Goal: Task Accomplishment & Management: Manage account settings

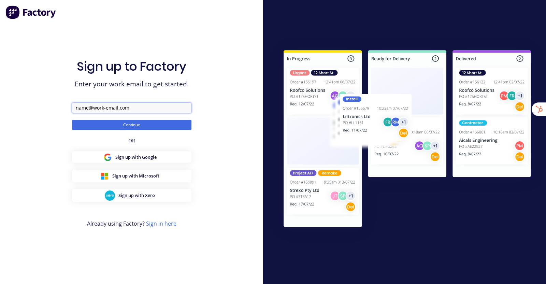
click at [108, 106] on input "text" at bounding box center [131, 108] width 119 height 10
type input "team+evolvehygenicengineering@factory.app"
click at [72, 120] on button "Continue" at bounding box center [131, 125] width 119 height 10
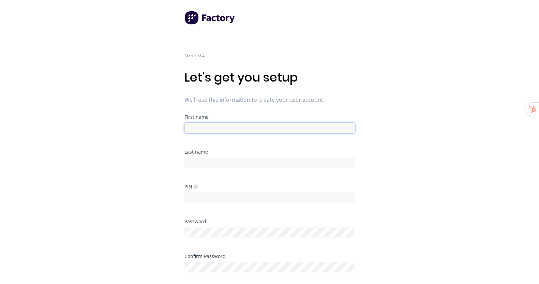
click at [291, 125] on input at bounding box center [270, 128] width 171 height 10
type input "Factory"
type input "Onboarding"
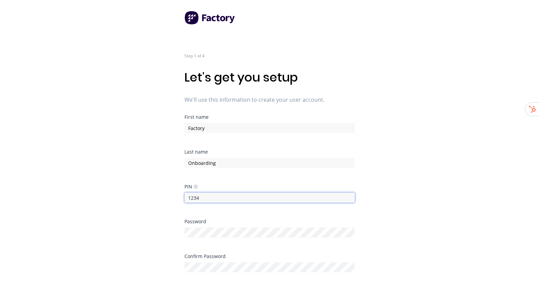
type input "1234"
click at [399, 134] on div "Step 1 of 4 Let's get you setup We'll use this information to create your user …" at bounding box center [269, 142] width 539 height 284
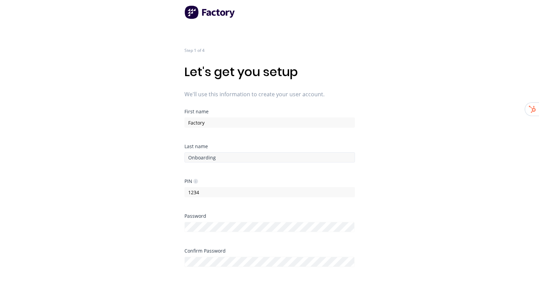
scroll to position [2, 0]
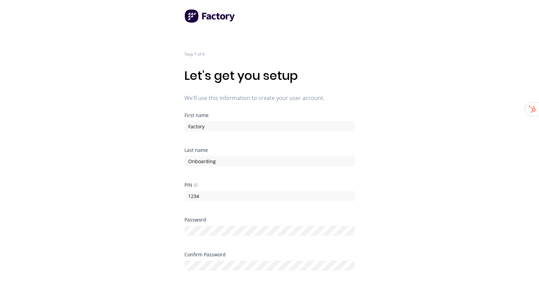
click at [421, 214] on div "Step 1 of 4 Let's get you setup We'll use this information to create your user …" at bounding box center [269, 140] width 539 height 284
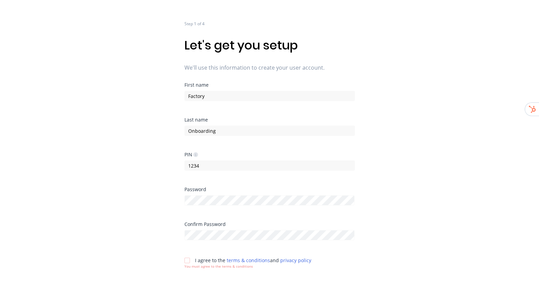
scroll to position [44, 0]
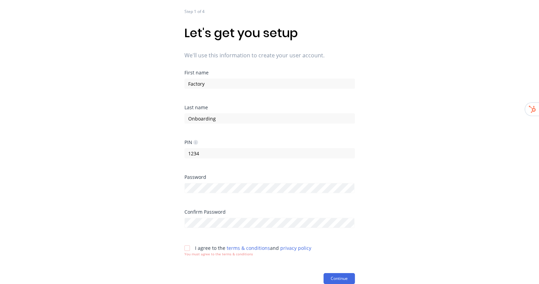
click at [188, 247] on div at bounding box center [187, 248] width 14 height 14
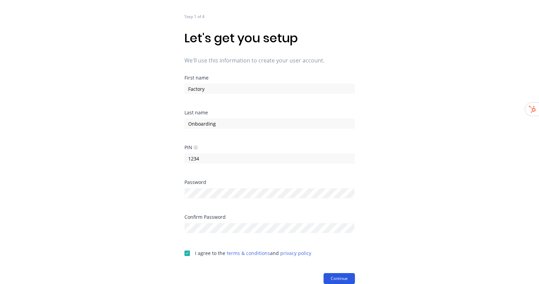
click at [346, 276] on button "Continue" at bounding box center [339, 278] width 31 height 11
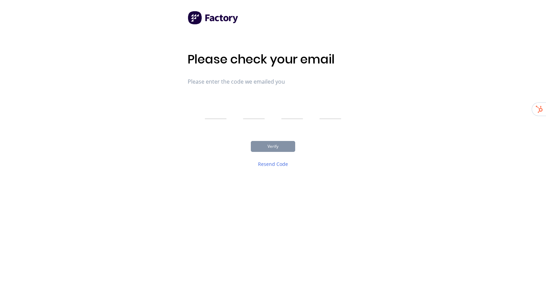
click at [214, 114] on input "text" at bounding box center [216, 110] width 22 height 17
type input "3"
type input "5"
type input "0"
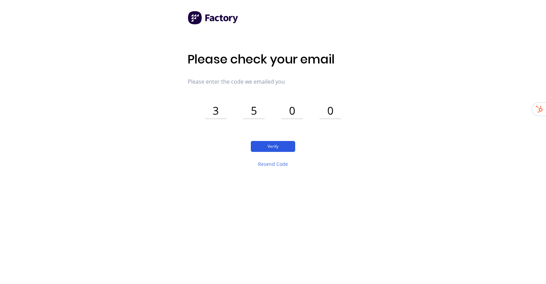
click at [274, 147] on button "Verify" at bounding box center [273, 146] width 44 height 11
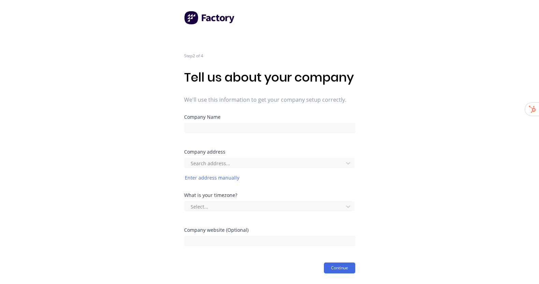
click at [410, 135] on div "Step 2 of 4 Tell us about your company We'll use this information to get your c…" at bounding box center [269, 136] width 539 height 273
click at [254, 133] on input at bounding box center [269, 128] width 171 height 10
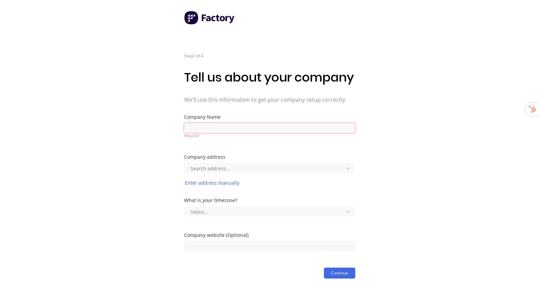
click at [266, 133] on input at bounding box center [269, 128] width 171 height 10
paste input "Evolve Hygienic Engineering"
type input "Evolve Hygienic Engineering"
click at [384, 148] on div "Step 2 of 4 Tell us about your company We'll use this information to get your c…" at bounding box center [269, 139] width 539 height 278
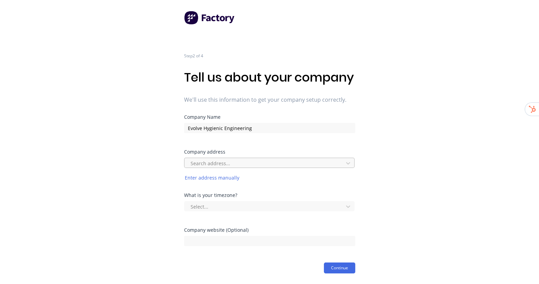
click at [269, 167] on div at bounding box center [265, 163] width 150 height 9
paste input "80 Detroit Drive, Behind Degree 43 Hottubs, Izone Dr"
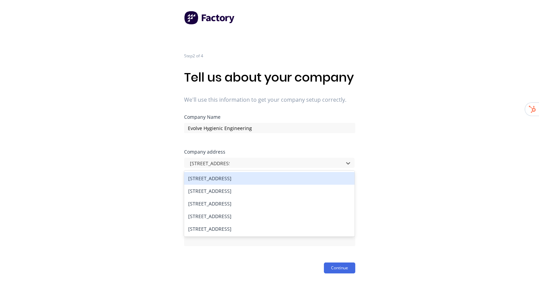
type input "80 Detroit Drive,"
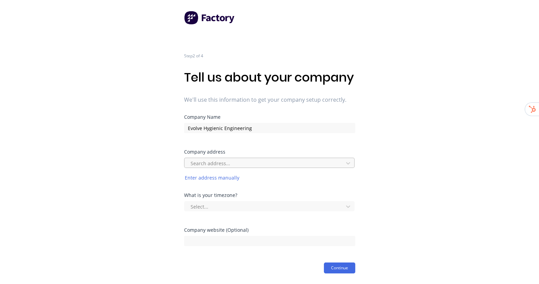
click at [236, 167] on div at bounding box center [265, 163] width 150 height 9
paste input "80 Detroit Drive, Rolleston, Selwyn District"
type input "80 Detroit Drive, Rolleston, Selwyn District"
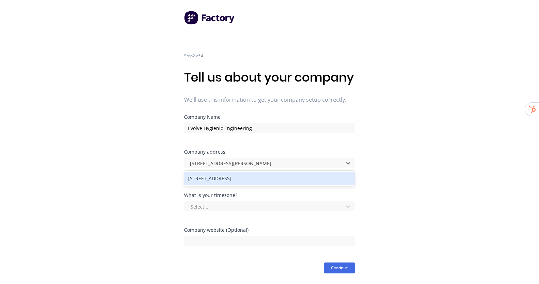
click at [274, 185] on div "80 Detroit Drive, Rolleston, New Zealand" at bounding box center [269, 178] width 171 height 13
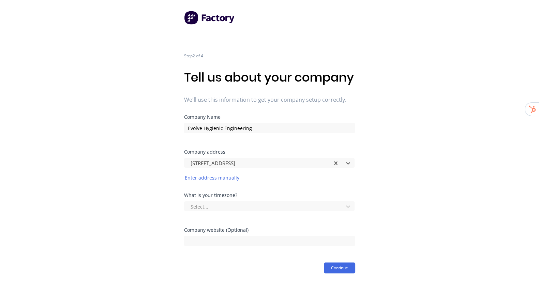
click at [381, 193] on div "Step 2 of 4 Tell us about your company We'll use this information to get your c…" at bounding box center [269, 136] width 539 height 273
click at [260, 211] on div "Select..." at bounding box center [269, 206] width 171 height 10
click at [306, 207] on div at bounding box center [265, 206] width 150 height 9
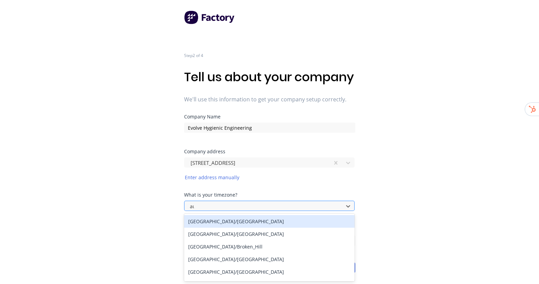
type input "auck"
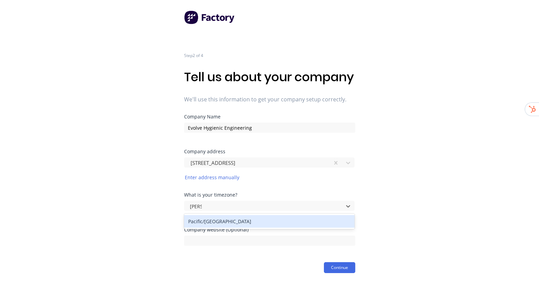
click at [287, 217] on div "Pacific/Auckland" at bounding box center [269, 221] width 171 height 13
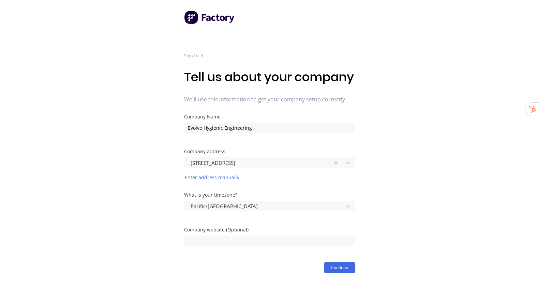
click at [387, 227] on div "Step 2 of 4 Tell us about your company We'll use this information to get your c…" at bounding box center [269, 136] width 539 height 273
click at [227, 240] on input at bounding box center [269, 240] width 171 height 10
paste input "rollestonlaser.com"
type input "rollestonlaser.com"
drag, startPoint x: 473, startPoint y: 245, endPoint x: 462, endPoint y: 246, distance: 11.7
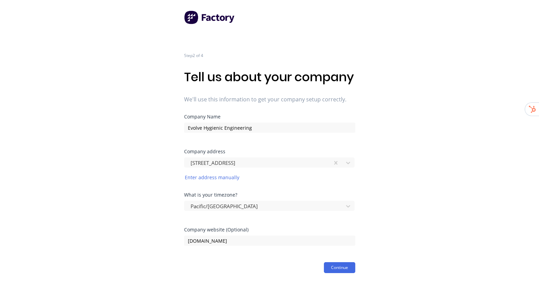
click at [471, 245] on div "Step 2 of 4 Tell us about your company We'll use this information to get your c…" at bounding box center [269, 136] width 539 height 273
click at [341, 264] on button "Continue" at bounding box center [339, 267] width 31 height 11
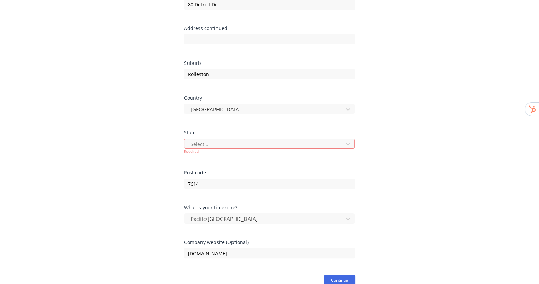
scroll to position [228, 0]
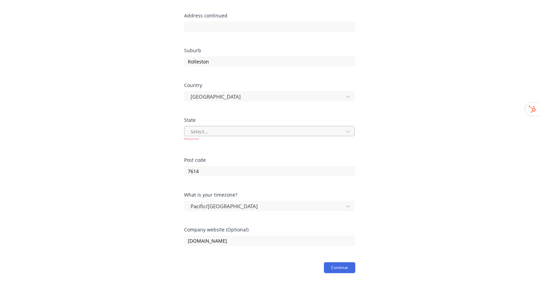
click at [229, 131] on div at bounding box center [265, 131] width 150 height 9
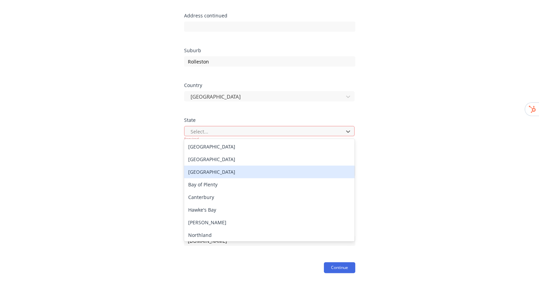
click at [214, 174] on div "Auckland" at bounding box center [269, 171] width 171 height 13
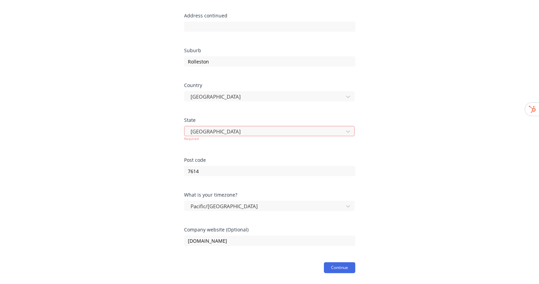
click at [444, 157] on div "Step 2 of 4 Tell us about your company We'll use this information to get your c…" at bounding box center [269, 29] width 539 height 487
click at [344, 267] on button "Continue" at bounding box center [339, 267] width 31 height 11
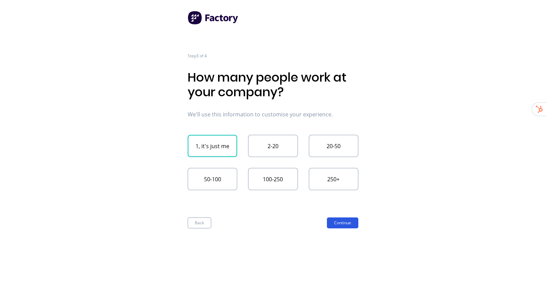
click at [347, 222] on button "Continue" at bounding box center [342, 222] width 31 height 11
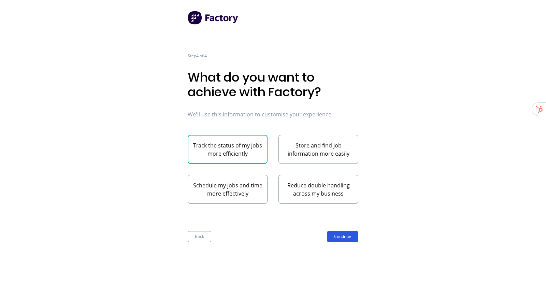
click at [342, 235] on button "Continue" at bounding box center [342, 236] width 31 height 11
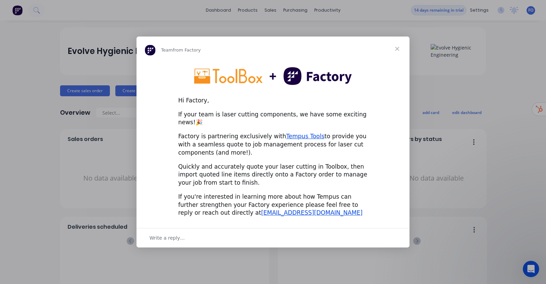
click at [399, 49] on span "Close" at bounding box center [397, 48] width 25 height 25
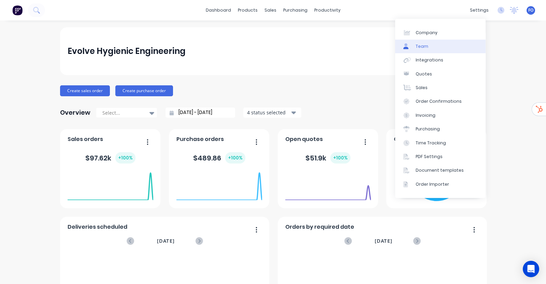
click at [453, 45] on link "Team" at bounding box center [440, 47] width 90 height 14
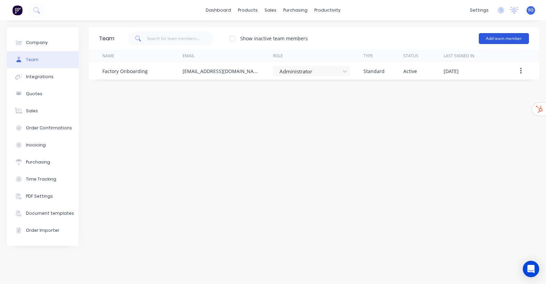
click at [521, 33] on button "Add team member" at bounding box center [504, 38] width 50 height 11
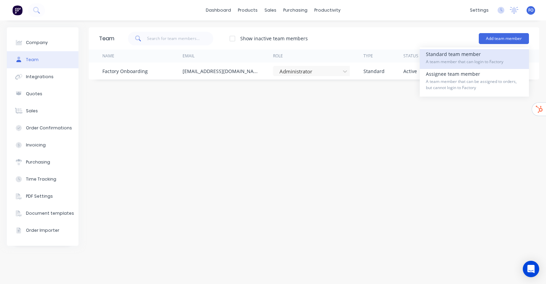
click at [460, 62] on span "A team member that can login to Factory" at bounding box center [474, 62] width 97 height 6
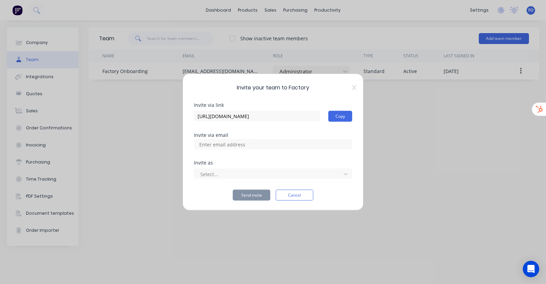
click at [209, 141] on input at bounding box center [229, 144] width 68 height 10
paste input "dwayne@evolvefab.co.nz"
type input "dwayne@evolvefab.co.nz"
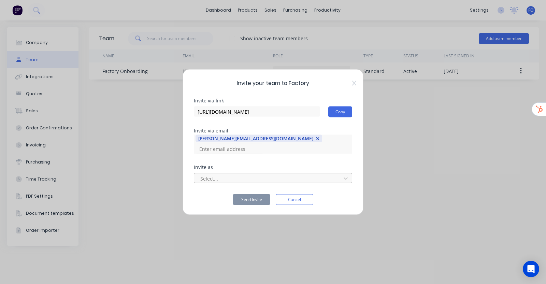
click at [247, 174] on div at bounding box center [269, 178] width 138 height 9
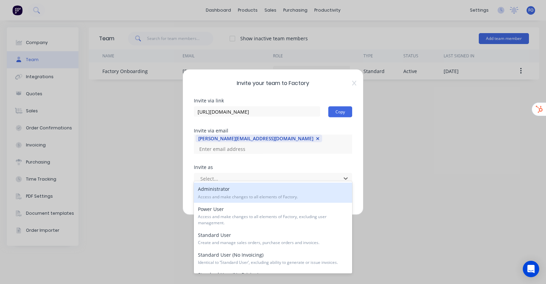
click at [235, 197] on span "Access and make changes to all elements of Factory." at bounding box center [273, 197] width 150 height 6
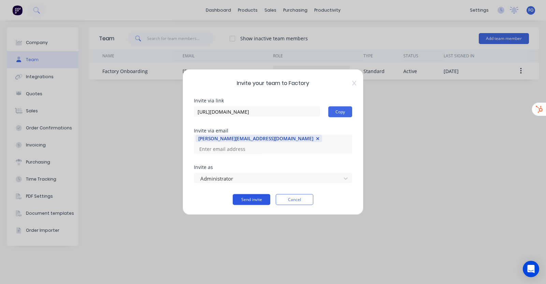
click at [253, 195] on button "Send invite" at bounding box center [252, 199] width 38 height 11
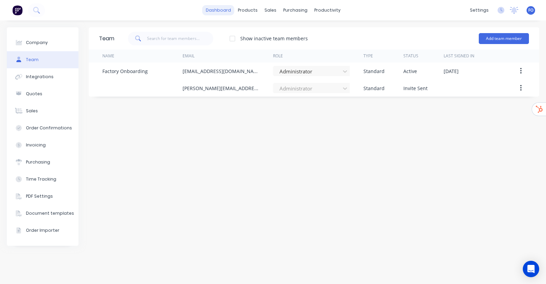
click at [214, 6] on link "dashboard" at bounding box center [218, 10] width 32 height 10
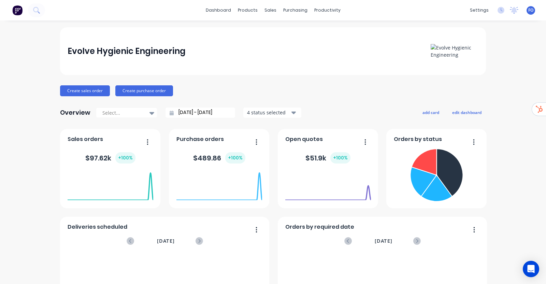
click at [528, 8] on span "FO" at bounding box center [530, 10] width 5 height 6
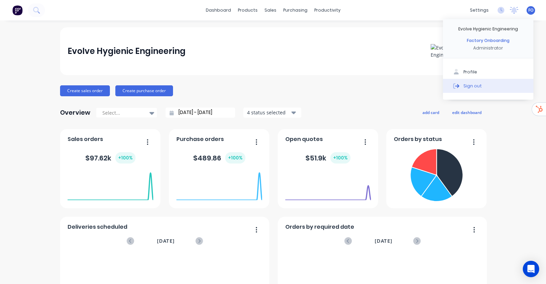
click at [466, 89] on button "Sign out" at bounding box center [488, 86] width 90 height 14
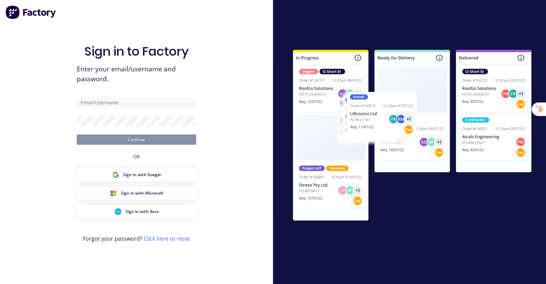
type input "[EMAIL_ADDRESS][DOMAIN_NAME]"
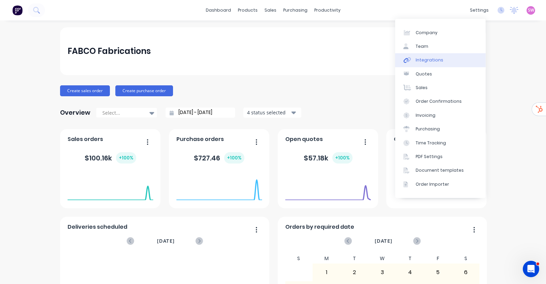
click at [433, 62] on div "Integrations" at bounding box center [429, 60] width 28 height 6
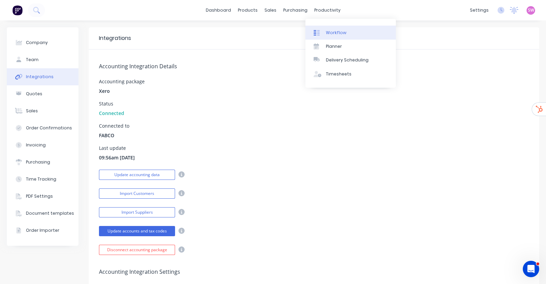
click at [328, 28] on link "Workflow" at bounding box center [350, 33] width 90 height 14
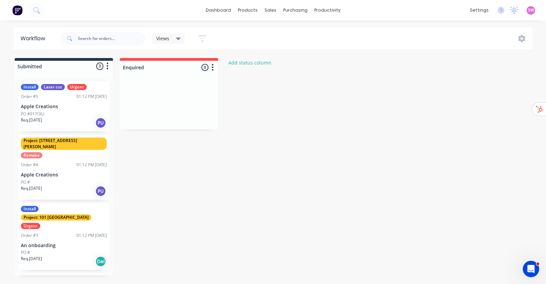
click at [252, 136] on div "Submitted 3 Status colour #273444 hex #273444 Save Cancel Summaries Total order…" at bounding box center [217, 166] width 445 height 217
click at [252, 62] on button "Add status column" at bounding box center [250, 62] width 50 height 9
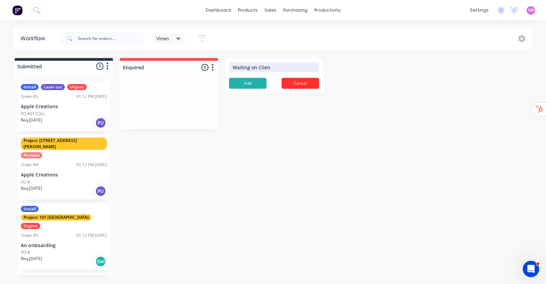
type input "Waiting on Client"
click button "Add" at bounding box center [248, 83] width 38 height 11
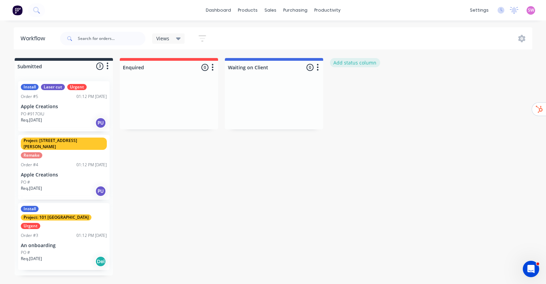
click at [367, 60] on button "Add status column" at bounding box center [355, 62] width 50 height 9
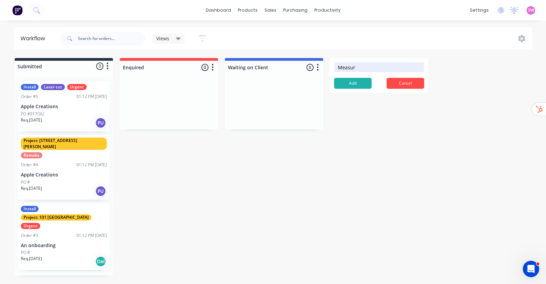
type input "Measure"
click button "Add" at bounding box center [353, 83] width 38 height 11
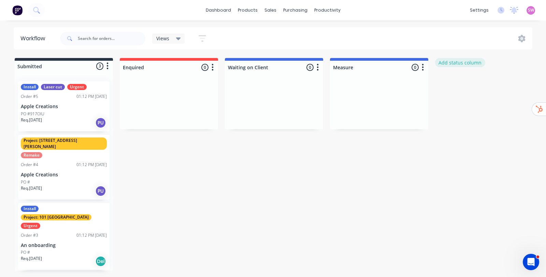
click at [463, 62] on button "Add status column" at bounding box center [460, 62] width 50 height 9
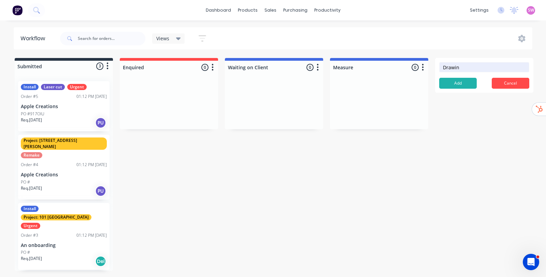
type input "Drawing"
click button "Add" at bounding box center [458, 83] width 38 height 11
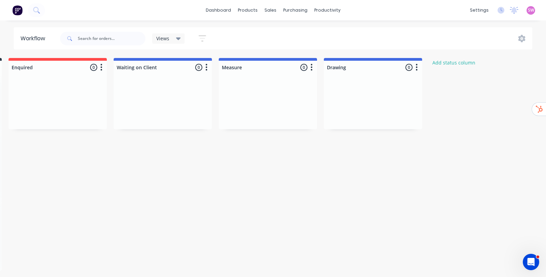
scroll to position [0, 145]
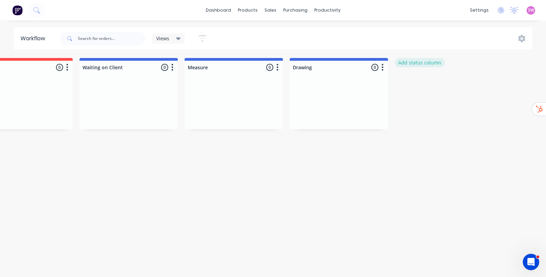
click at [403, 61] on button "Add status column" at bounding box center [420, 62] width 50 height 9
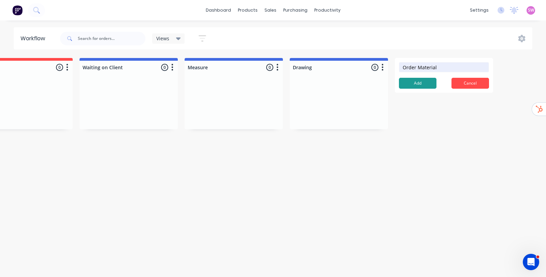
type input "Order Material"
click at [425, 84] on button "Add" at bounding box center [418, 83] width 38 height 11
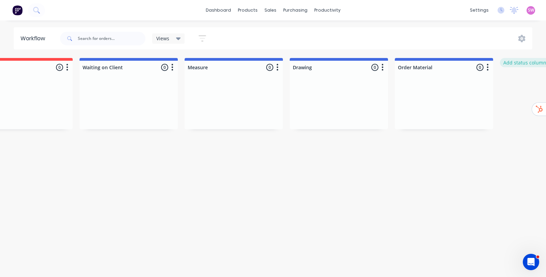
click at [523, 64] on button "Add status column" at bounding box center [525, 62] width 50 height 9
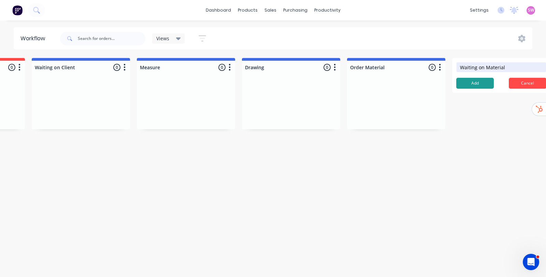
type input "Waiting on Material"
click at [472, 79] on button "Add" at bounding box center [475, 83] width 38 height 11
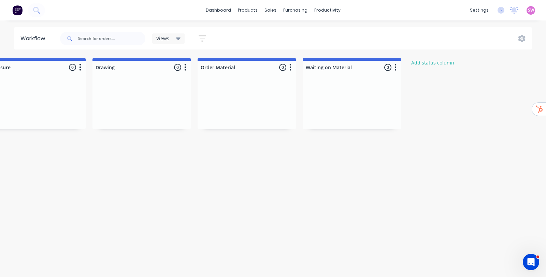
scroll to position [0, 363]
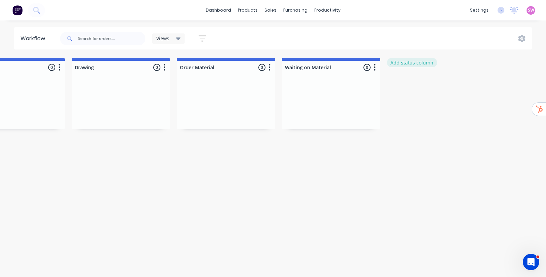
click at [406, 62] on button "Add status column" at bounding box center [412, 62] width 50 height 9
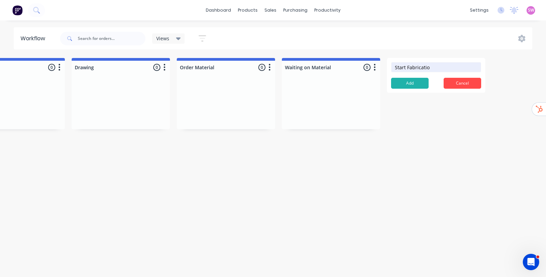
type input "Start Fabrication"
click button "Add" at bounding box center [410, 83] width 38 height 11
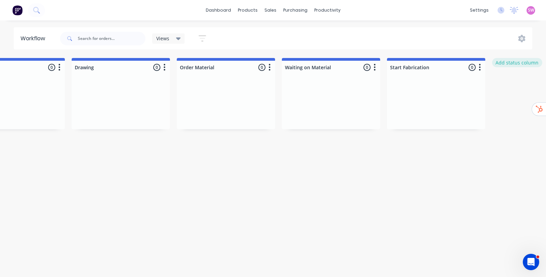
click at [507, 61] on button "Add status column" at bounding box center [517, 62] width 50 height 9
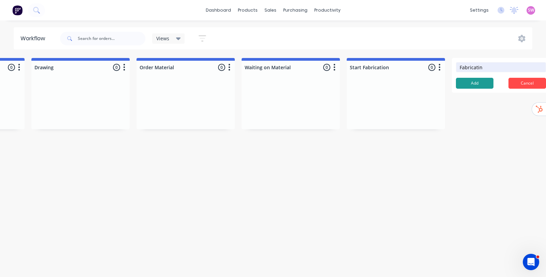
type input "Fabricating"
click button "Add" at bounding box center [475, 83] width 38 height 11
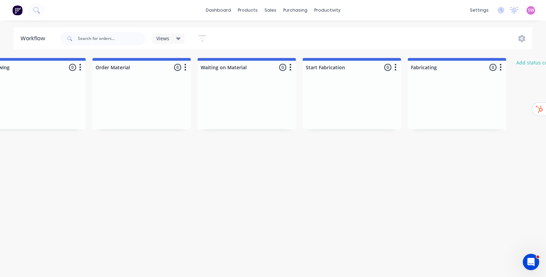
scroll to position [0, 591]
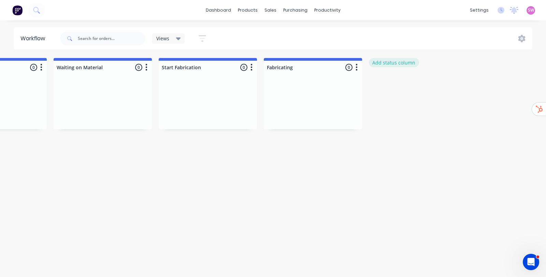
click at [387, 64] on button "Add status column" at bounding box center [394, 62] width 50 height 9
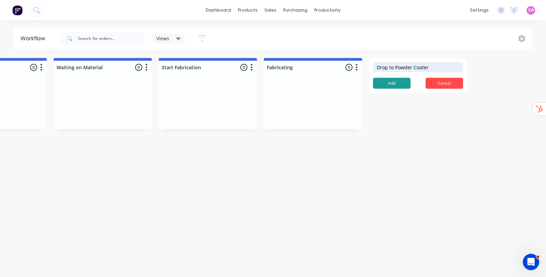
type input "Drop to Powder Coater"
click at [406, 83] on button "Add" at bounding box center [392, 83] width 38 height 11
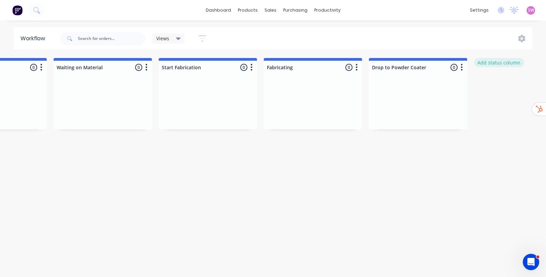
click at [500, 62] on button "Add status column" at bounding box center [499, 62] width 50 height 9
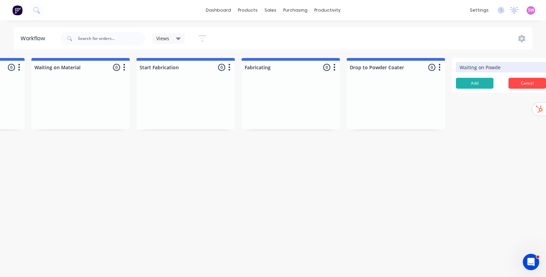
type input "Waiting on Powder"
click button "Add" at bounding box center [475, 83] width 38 height 11
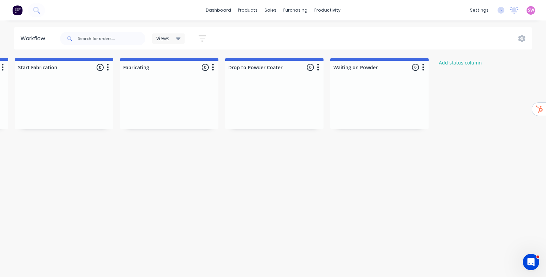
scroll to position [0, 790]
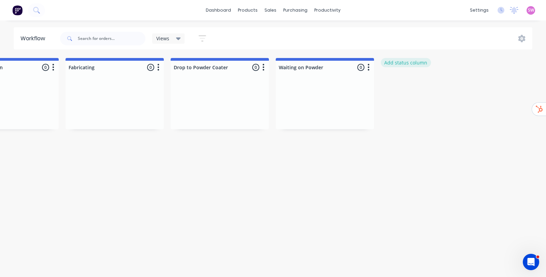
click at [421, 65] on button "Add status column" at bounding box center [406, 62] width 50 height 9
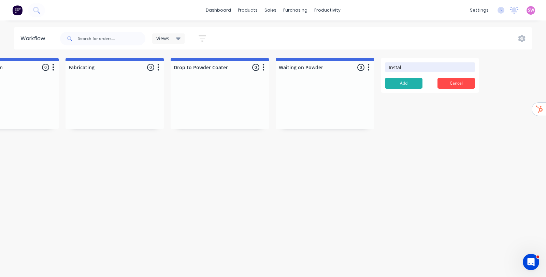
type input "Install"
click button "Add" at bounding box center [404, 83] width 38 height 11
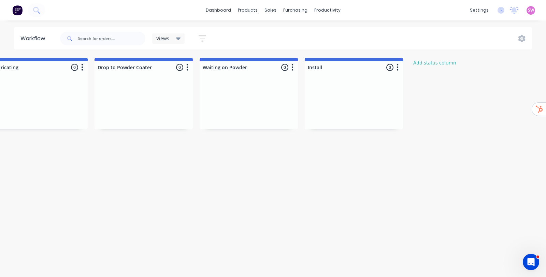
scroll to position [0, 889]
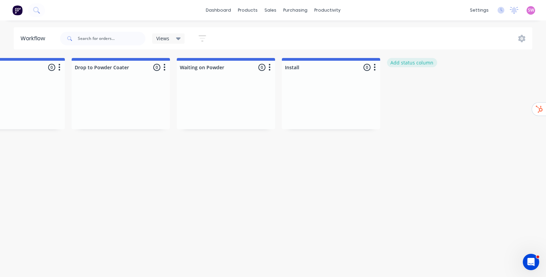
click at [429, 64] on button "Add status column" at bounding box center [412, 62] width 50 height 9
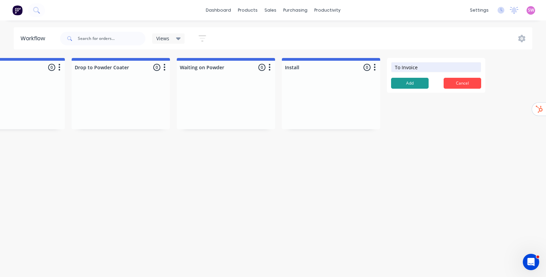
type input "To Invoice"
click at [400, 81] on button "Add" at bounding box center [410, 83] width 38 height 11
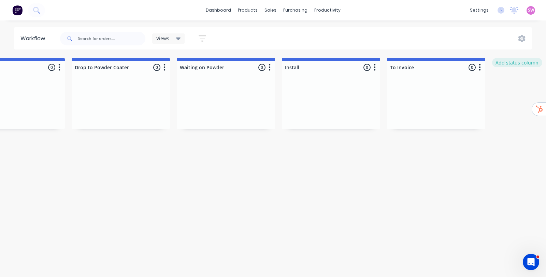
click at [506, 64] on button "Add status column" at bounding box center [517, 62] width 50 height 9
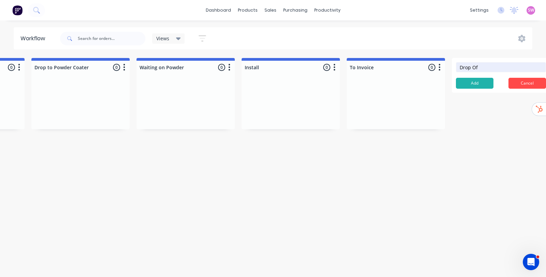
type input "Drop Off"
click button "Add" at bounding box center [475, 83] width 38 height 11
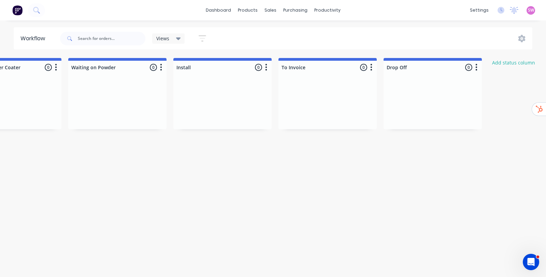
scroll to position [0, 1086]
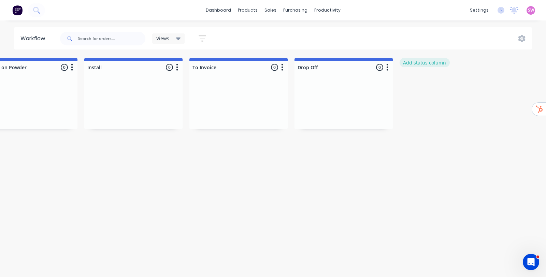
click at [422, 64] on button "Add status column" at bounding box center [424, 62] width 50 height 9
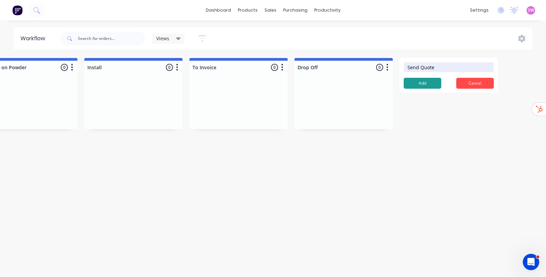
type input "Send Quote"
click at [425, 82] on button "Add" at bounding box center [423, 83] width 38 height 11
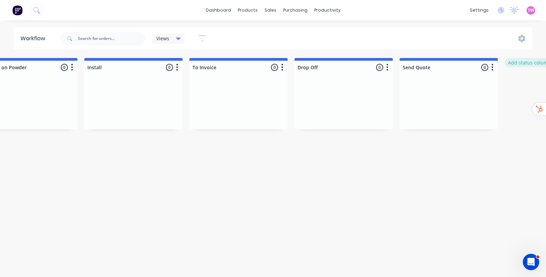
click at [513, 61] on button "Add status column" at bounding box center [530, 62] width 50 height 9
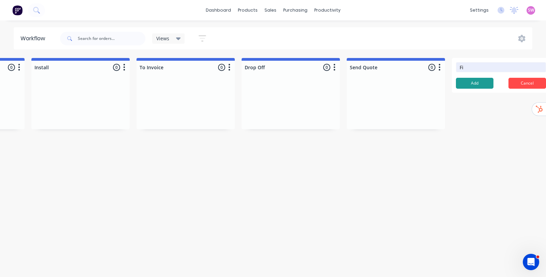
type input "Fix"
click button "Add" at bounding box center [475, 83] width 38 height 11
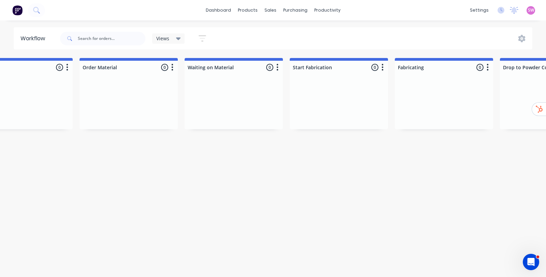
scroll to position [0, 0]
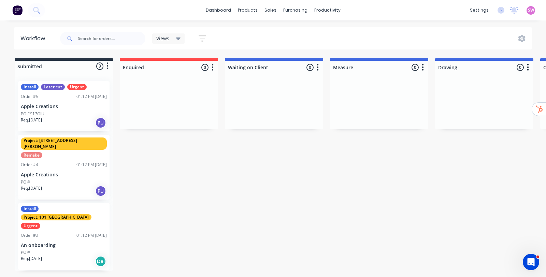
click at [67, 104] on p "Apple Creations" at bounding box center [64, 107] width 86 height 6
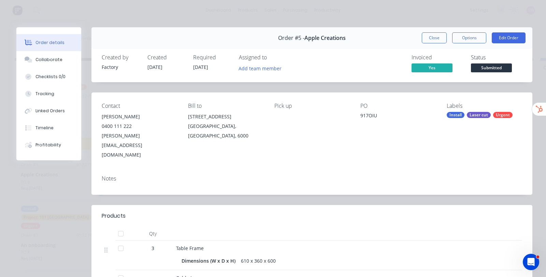
click at [481, 68] on span "Submitted" at bounding box center [491, 67] width 41 height 9
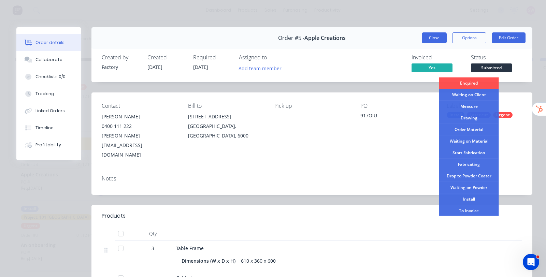
click at [428, 36] on button "Close" at bounding box center [434, 37] width 25 height 11
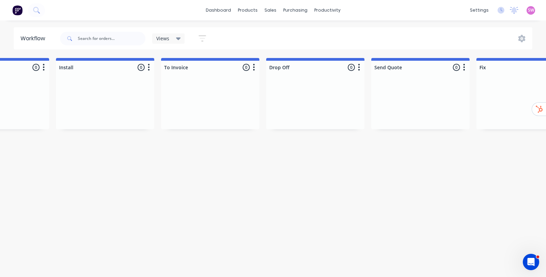
scroll to position [0, 1284]
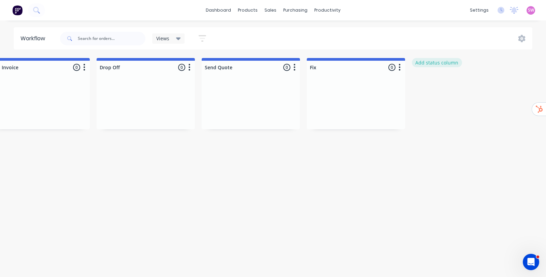
click at [434, 64] on button "Add status column" at bounding box center [437, 62] width 50 height 9
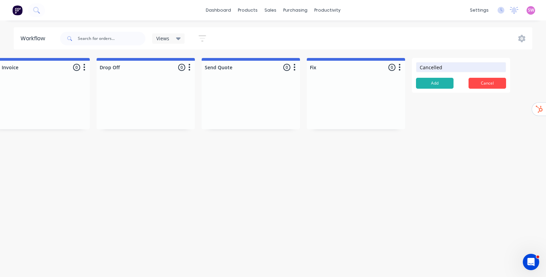
type input "Cancelled"
click at [416, 78] on button "Add" at bounding box center [435, 83] width 38 height 11
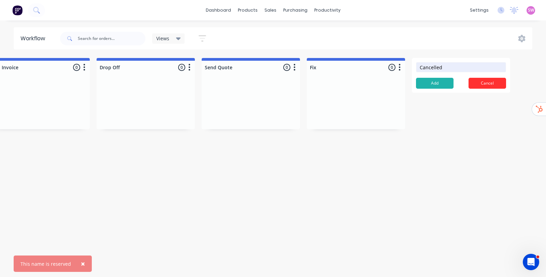
click at [481, 81] on button "Cancel" at bounding box center [487, 83] width 38 height 11
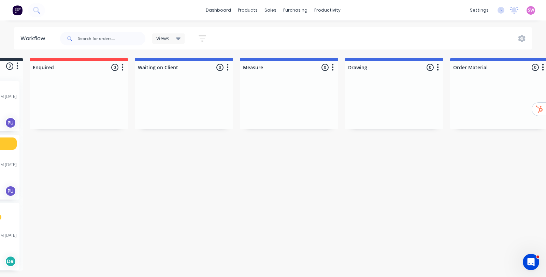
scroll to position [0, 0]
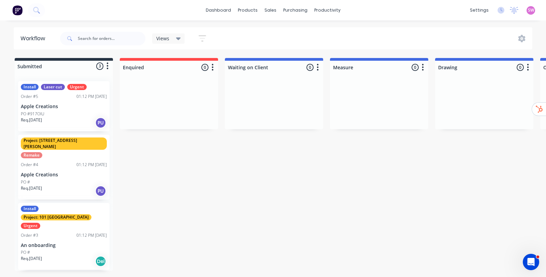
click at [63, 115] on div "PO #917OIU" at bounding box center [64, 114] width 86 height 6
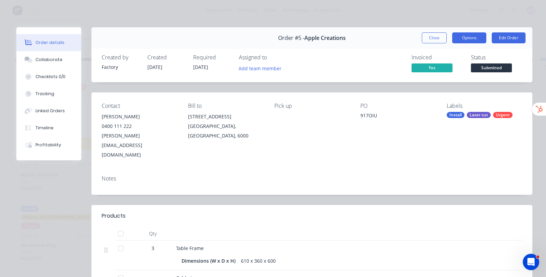
click at [474, 40] on button "Options" at bounding box center [469, 37] width 34 height 11
click at [518, 82] on div "Created by Factory Created 02/09/25 Required 17/02/25 Assigned to Add team memb…" at bounding box center [311, 64] width 441 height 36
click at [494, 69] on span "Submitted" at bounding box center [491, 67] width 41 height 9
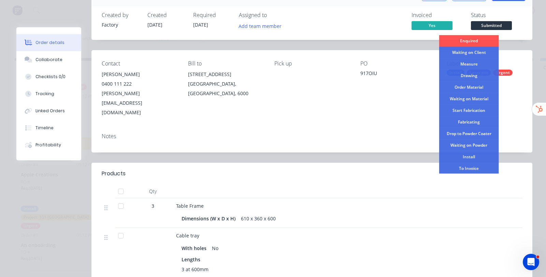
click at [365, 133] on div "Notes" at bounding box center [312, 136] width 420 height 6
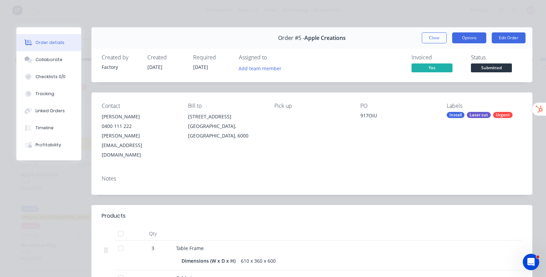
click at [461, 37] on button "Options" at bounding box center [469, 37] width 34 height 11
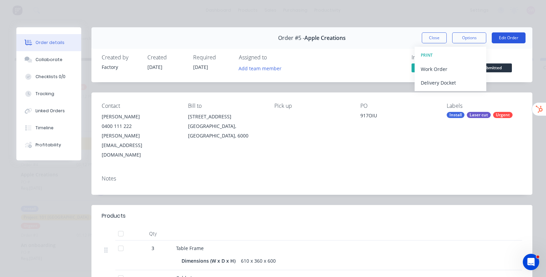
click at [497, 36] on button "Edit Order" at bounding box center [509, 37] width 34 height 11
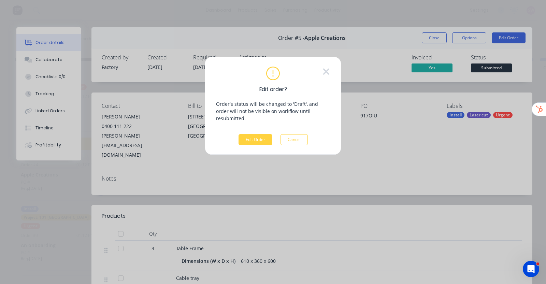
click at [331, 74] on div "Edit order? Order's status will be changed to 'Draft', and order will not be vi…" at bounding box center [273, 106] width 136 height 98
click at [325, 71] on icon at bounding box center [326, 72] width 6 height 6
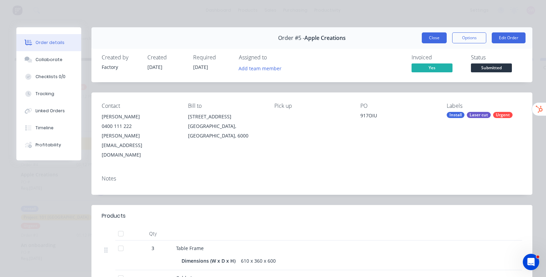
click at [422, 37] on button "Close" at bounding box center [434, 37] width 25 height 11
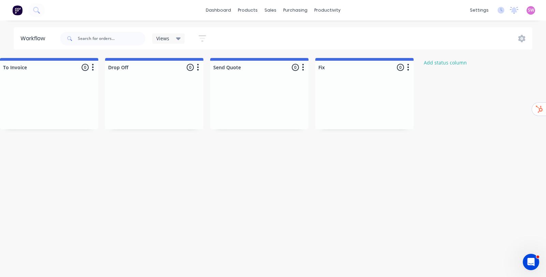
scroll to position [0, 1284]
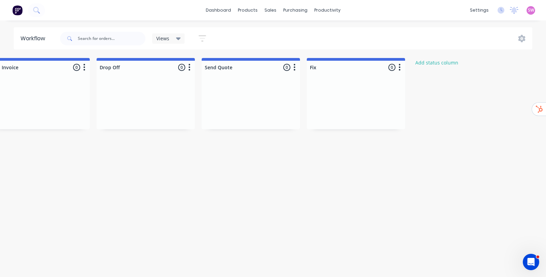
click at [389, 94] on div at bounding box center [356, 103] width 98 height 51
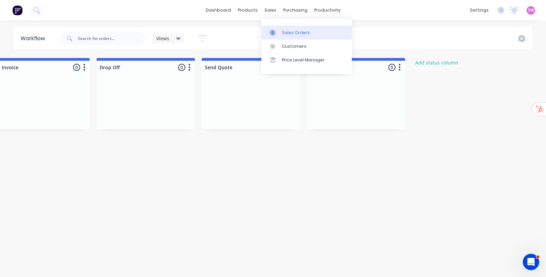
click at [292, 32] on div "Sales Orders" at bounding box center [296, 33] width 28 height 6
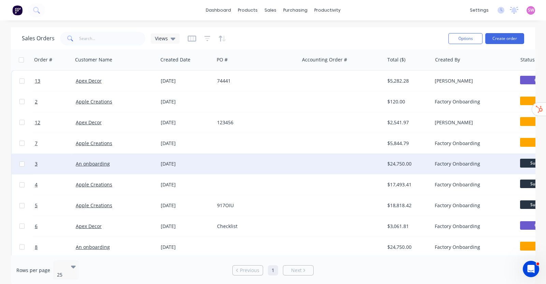
click at [361, 166] on div at bounding box center [341, 164] width 85 height 20
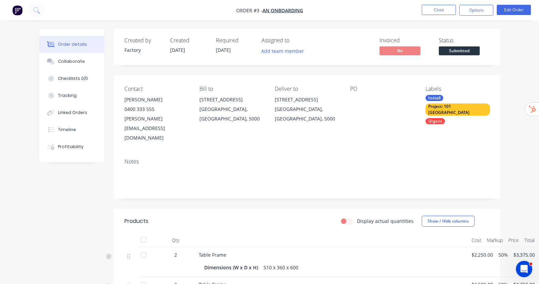
click at [480, 49] on span "Submitted" at bounding box center [459, 50] width 41 height 9
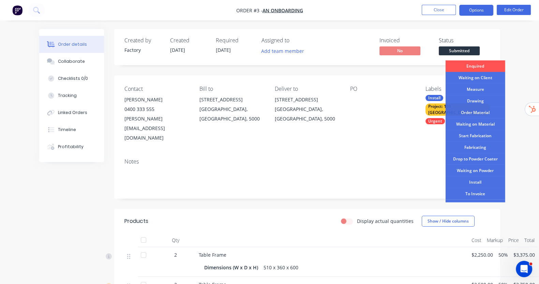
click at [472, 11] on button "Options" at bounding box center [476, 10] width 34 height 11
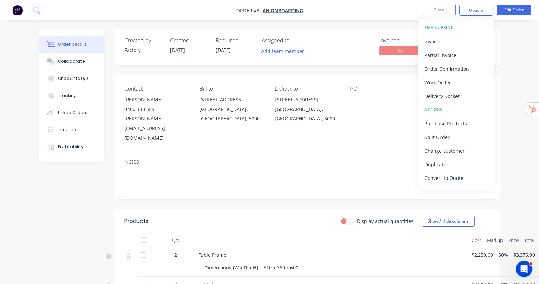
click at [363, 46] on div "Invoiced No Status Submitted" at bounding box center [410, 47] width 160 height 20
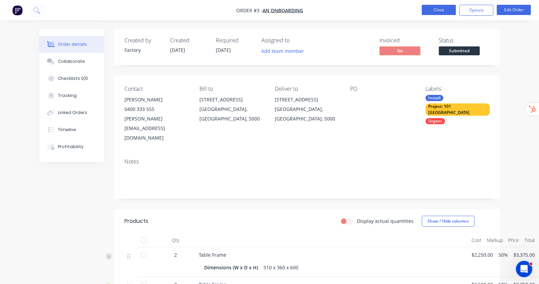
click at [422, 6] on button "Close" at bounding box center [439, 10] width 34 height 10
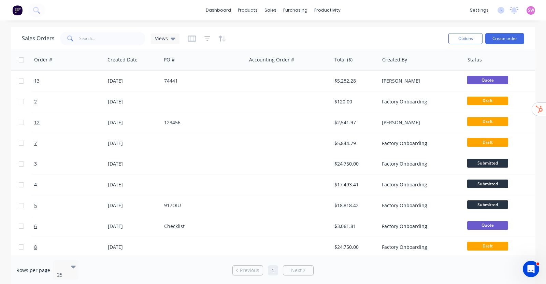
scroll to position [0, 55]
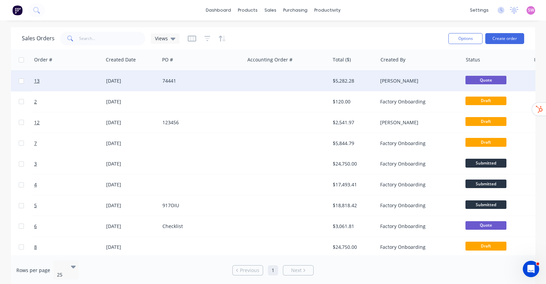
click at [401, 80] on div "Nibal Berou" at bounding box center [418, 80] width 76 height 7
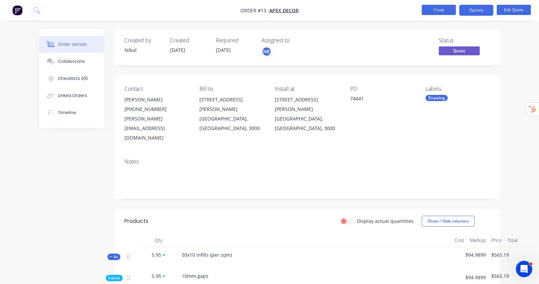
click at [437, 9] on button "Close" at bounding box center [439, 10] width 34 height 10
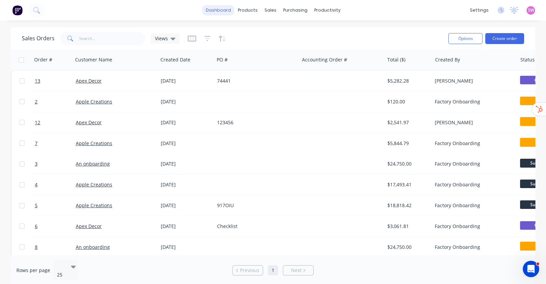
click at [217, 8] on link "dashboard" at bounding box center [218, 10] width 32 height 10
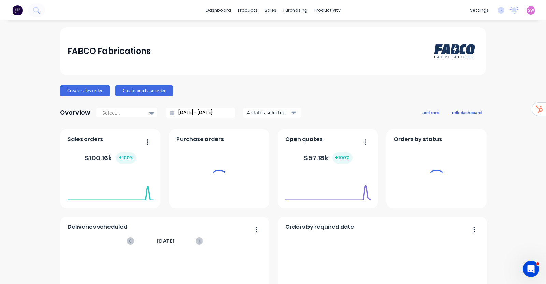
click at [528, 11] on div "SW FABCO Fabrications Stuart Wheatley Administrator Profile Sign out" at bounding box center [530, 10] width 9 height 9
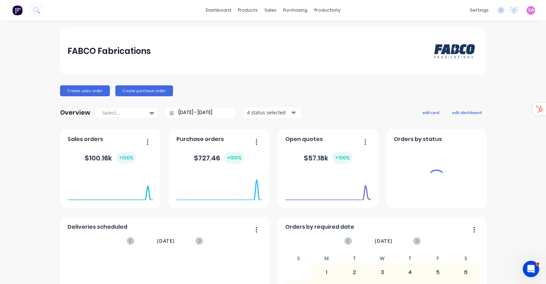
click at [528, 11] on span "SW" at bounding box center [531, 10] width 6 height 6
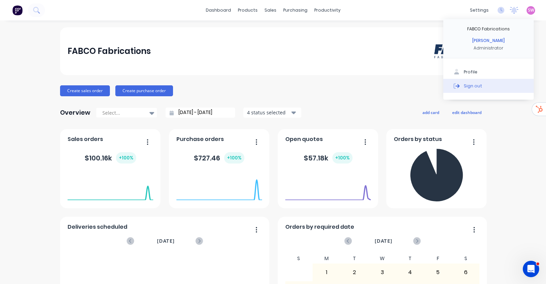
click at [472, 83] on div "Sign out" at bounding box center [473, 86] width 18 height 6
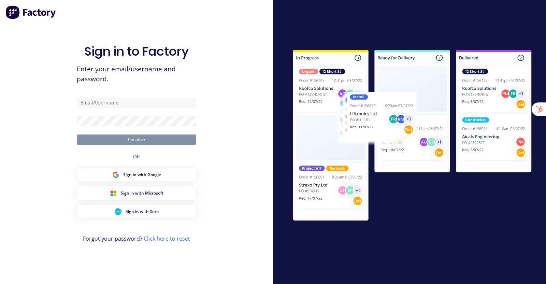
type input "[EMAIL_ADDRESS][DOMAIN_NAME]"
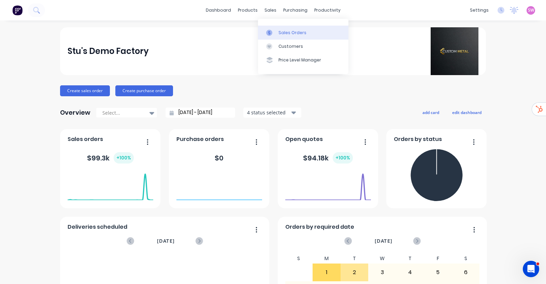
click at [279, 30] on div "Sales Orders" at bounding box center [292, 33] width 28 height 6
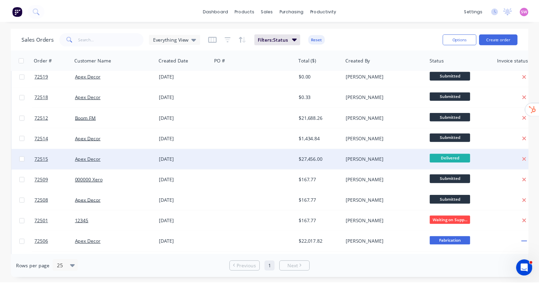
scroll to position [130, 0]
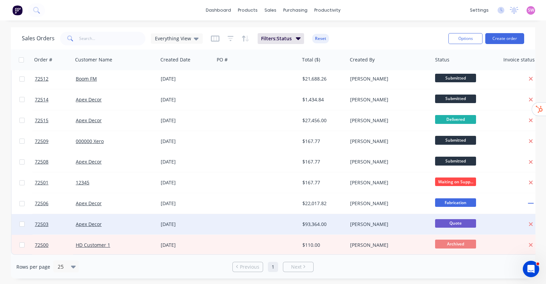
click at [414, 223] on div "[PERSON_NAME]" at bounding box center [388, 224] width 76 height 7
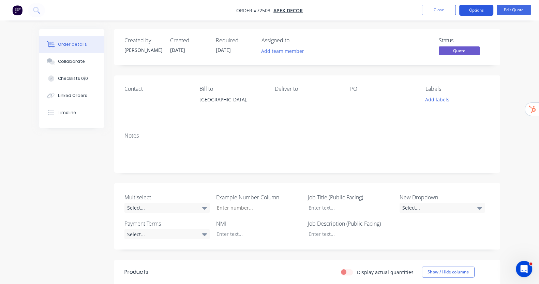
click at [481, 13] on button "Options" at bounding box center [476, 10] width 34 height 11
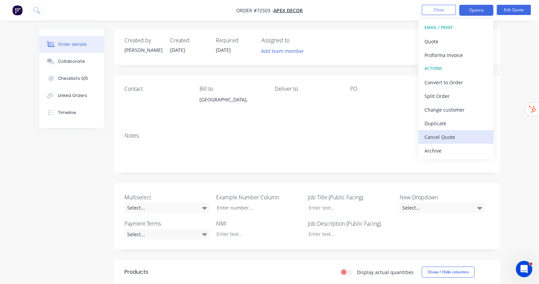
click at [462, 135] on div "Cancel Quote" at bounding box center [456, 137] width 63 height 10
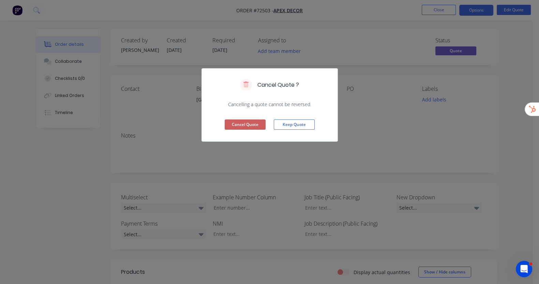
click at [250, 122] on button "Cancel Quote" at bounding box center [245, 124] width 41 height 10
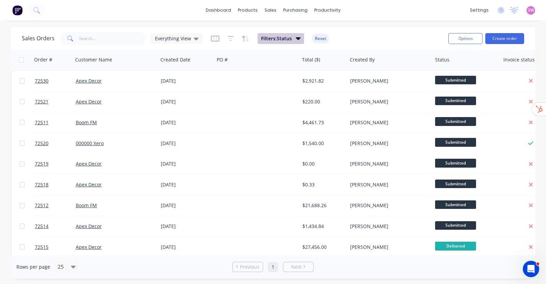
click at [294, 36] on button "Filters: Status" at bounding box center [281, 38] width 46 height 11
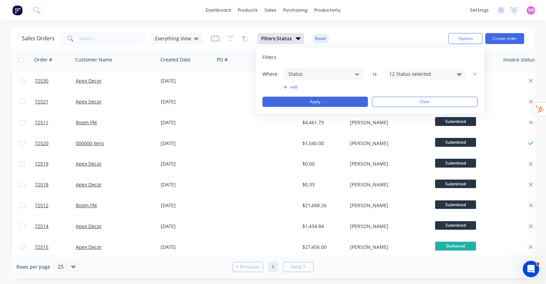
click at [418, 73] on div "12 Status selected" at bounding box center [420, 73] width 62 height 7
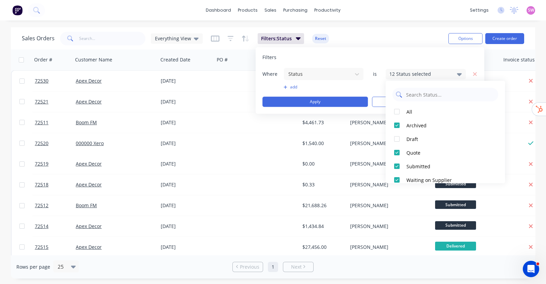
click at [425, 93] on input "text" at bounding box center [449, 95] width 89 height 14
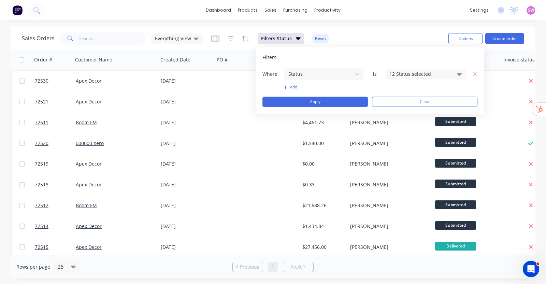
click at [382, 57] on div "Filters" at bounding box center [369, 57] width 215 height 7
click at [430, 100] on button "Clear" at bounding box center [424, 102] width 105 height 10
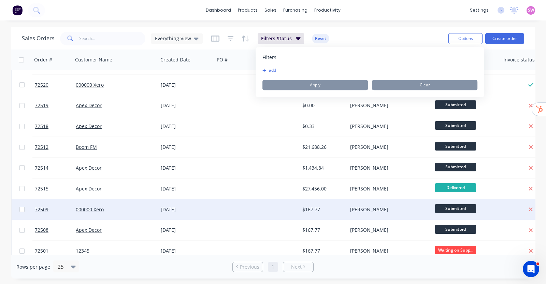
scroll to position [130, 0]
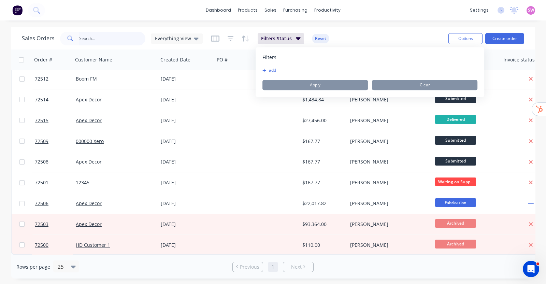
click at [125, 38] on input "text" at bounding box center [112, 39] width 67 height 14
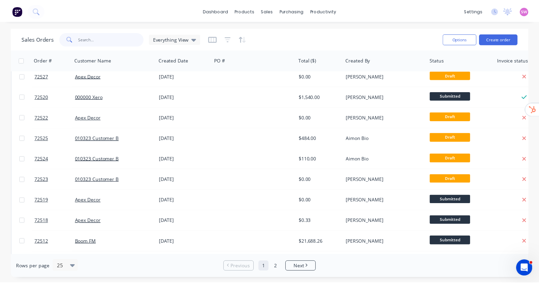
scroll to position [0, 0]
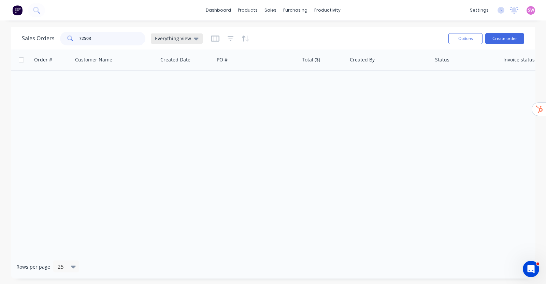
type input "72503"
click at [189, 40] on div "Everything View" at bounding box center [177, 38] width 44 height 6
click at [228, 39] on icon "button" at bounding box center [231, 38] width 6 height 7
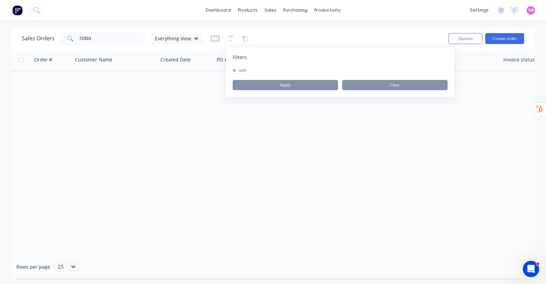
click at [240, 72] on button "add" at bounding box center [241, 70] width 17 height 5
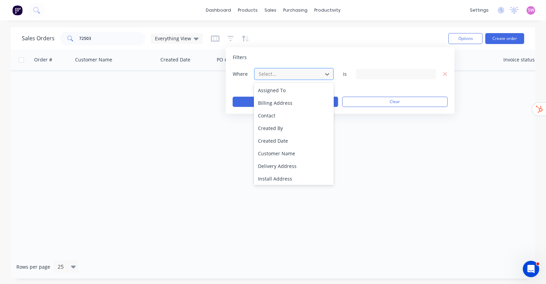
click at [302, 77] on div at bounding box center [288, 74] width 61 height 9
type input "status"
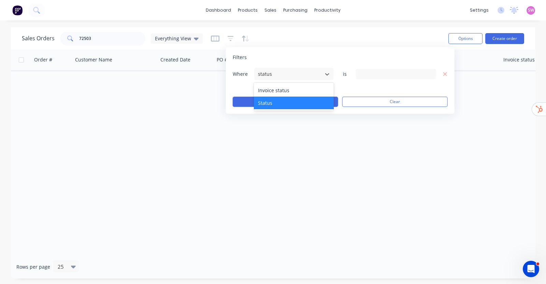
click at [287, 100] on div "Status" at bounding box center [293, 103] width 79 height 13
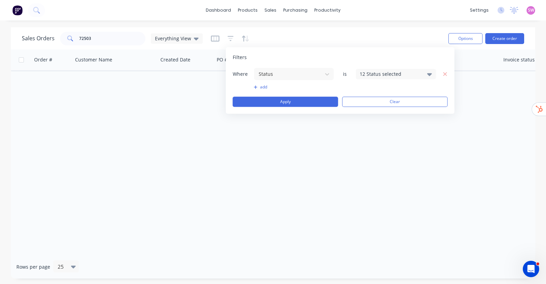
click at [401, 75] on div "12 Status selected" at bounding box center [391, 73] width 62 height 7
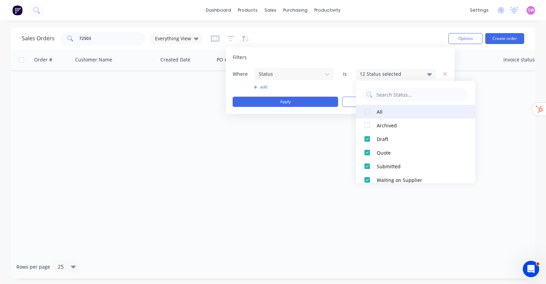
click at [390, 111] on div "All" at bounding box center [418, 111] width 82 height 7
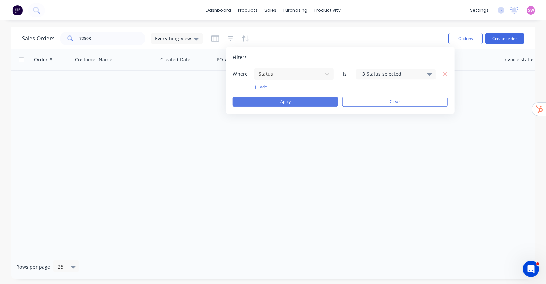
click at [304, 102] on button "Apply" at bounding box center [285, 102] width 105 height 10
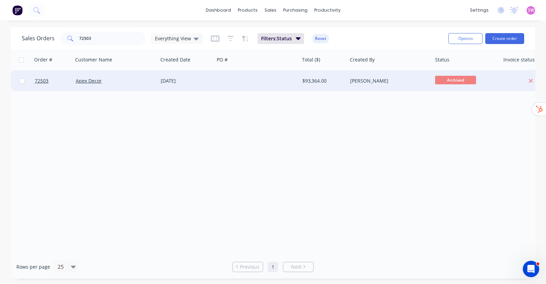
click at [408, 83] on div "[PERSON_NAME]" at bounding box center [388, 80] width 76 height 7
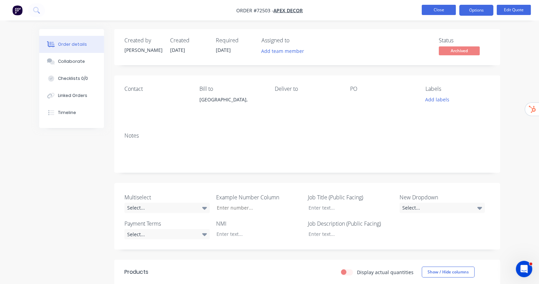
click at [437, 11] on button "Close" at bounding box center [439, 10] width 34 height 10
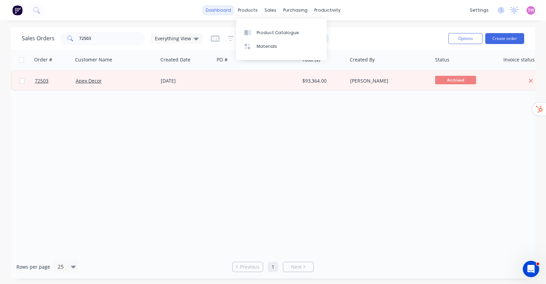
click at [221, 9] on link "dashboard" at bounding box center [218, 10] width 32 height 10
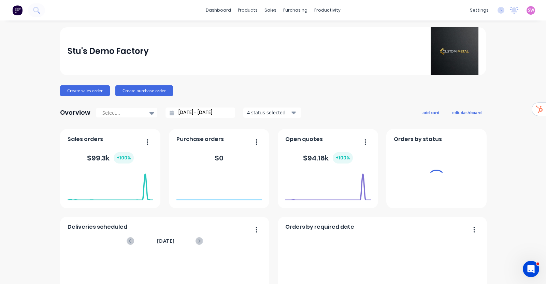
click at [528, 8] on span "SW" at bounding box center [531, 10] width 6 height 6
